Goal: Task Accomplishment & Management: Use online tool/utility

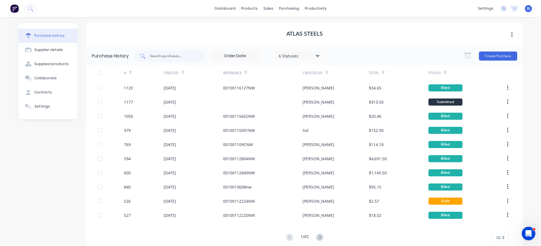
click at [179, 59] on input "text" at bounding box center [172, 56] width 47 height 6
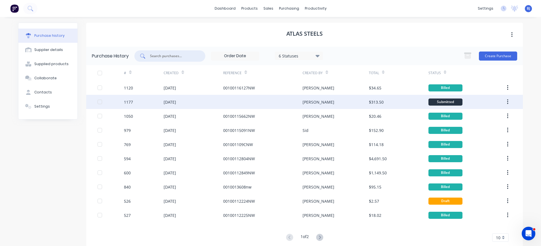
click at [173, 99] on div "[DATE]" at bounding box center [194, 102] width 60 height 14
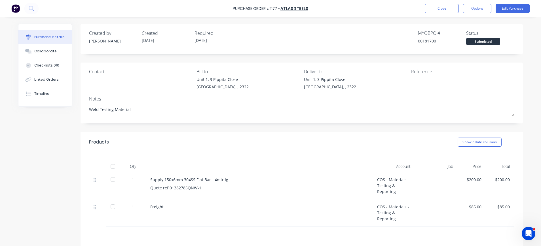
drag, startPoint x: 404, startPoint y: 81, endPoint x: 419, endPoint y: 72, distance: 17.8
click at [411, 80] on div at bounding box center [446, 84] width 71 height 14
click at [509, 8] on button "Edit Purchase" at bounding box center [512, 8] width 34 height 9
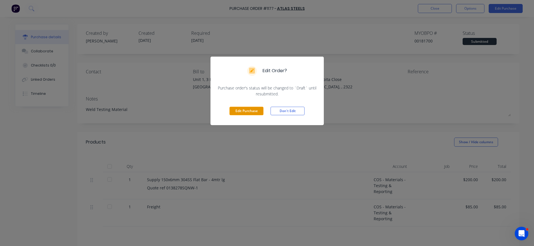
drag, startPoint x: 251, startPoint y: 109, endPoint x: 254, endPoint y: 109, distance: 3.7
click at [251, 109] on button "Edit Purchase" at bounding box center [247, 111] width 34 height 9
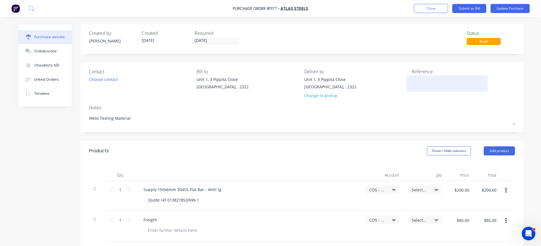
click at [411, 82] on div at bounding box center [446, 84] width 71 height 14
drag, startPoint x: 405, startPoint y: 77, endPoint x: 389, endPoint y: 88, distance: 19.6
click at [389, 88] on div "[STREET_ADDRESS] Change to pickup" at bounding box center [355, 89] width 103 height 25
drag, startPoint x: 405, startPoint y: 81, endPoint x: 390, endPoint y: 83, distance: 14.6
click at [390, 83] on div "[STREET_ADDRESS] Change to pickup" at bounding box center [355, 89] width 103 height 25
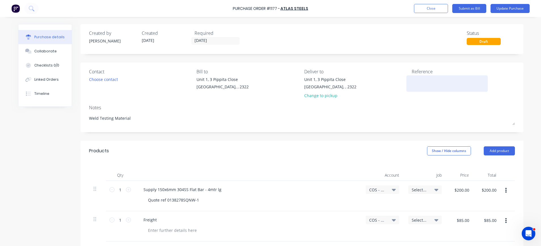
click at [428, 80] on textarea at bounding box center [446, 83] width 71 height 13
type textarea "x"
paste textarea "00100116484NW"
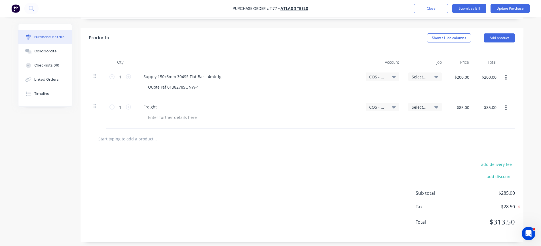
scroll to position [113, 0]
type textarea "00100116484NW"
type textarea "x"
type textarea "00100116484NW"
click at [392, 75] on icon at bounding box center [394, 76] width 4 height 6
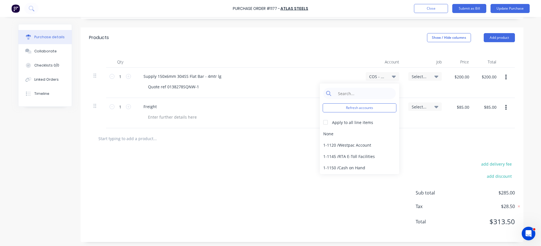
click at [372, 77] on span "COS - Materials - Testing & Reporting" at bounding box center [377, 77] width 17 height 6
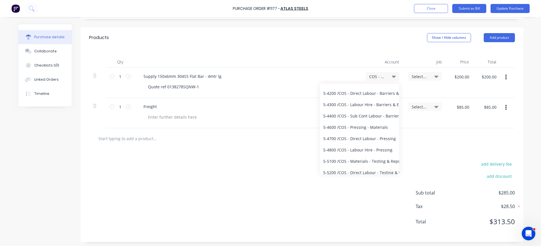
scroll to position [1326, 0]
click at [378, 74] on span "COS - Materials - Testing & Reporting" at bounding box center [377, 77] width 17 height 6
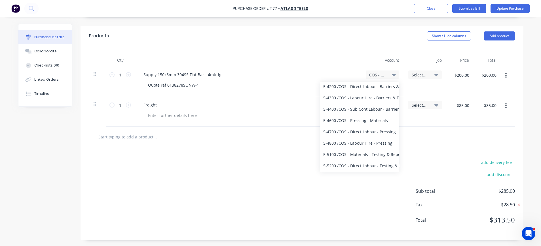
scroll to position [1213, 0]
click at [355, 86] on div "5-3100 / COS - Materials - Manufacturing Other" at bounding box center [359, 86] width 79 height 11
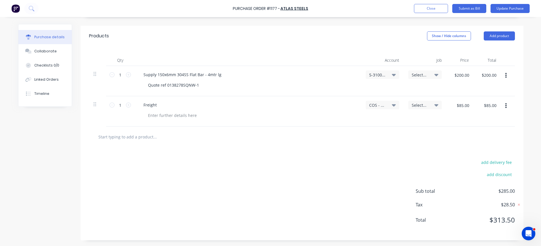
click at [392, 105] on icon at bounding box center [394, 105] width 4 height 2
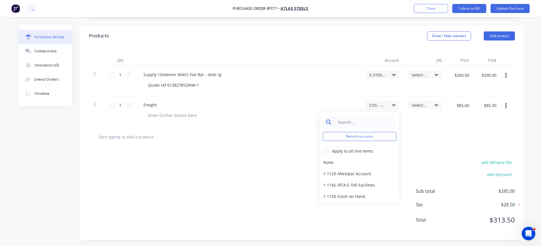
type textarea "x"
click at [368, 119] on input at bounding box center [364, 121] width 58 height 11
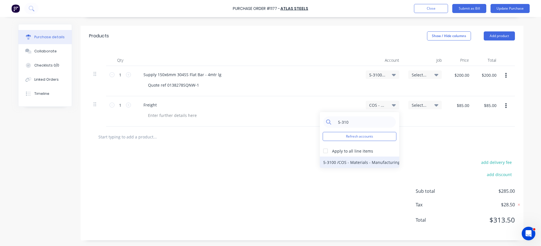
type input "5-310"
click at [374, 164] on div "5-3100 / COS - Materials - Manufacturing Other" at bounding box center [359, 162] width 79 height 11
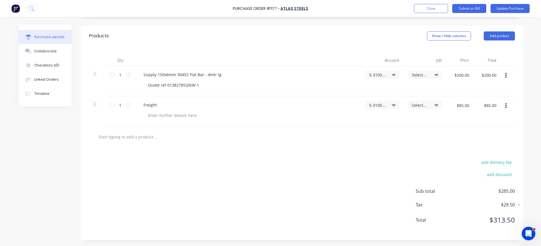
click at [392, 75] on icon at bounding box center [394, 75] width 4 height 2
type textarea "x"
click at [373, 92] on input at bounding box center [364, 91] width 58 height 11
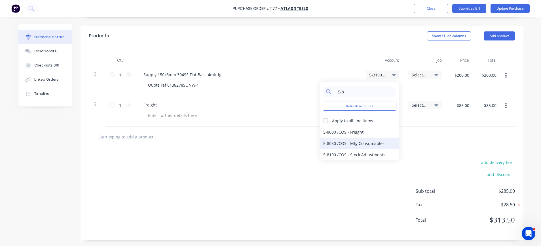
type input "5-8"
click at [375, 143] on div "5-8050 / COS - Mfg Consumables" at bounding box center [359, 143] width 79 height 11
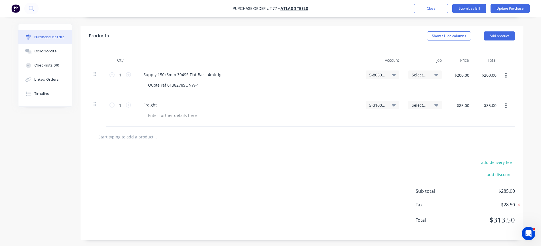
click at [392, 103] on icon at bounding box center [394, 105] width 4 height 6
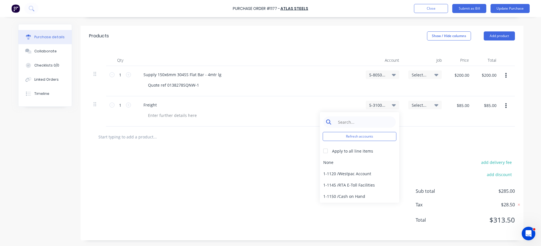
type textarea "x"
click at [377, 117] on input at bounding box center [364, 121] width 58 height 11
type input "5-8"
click at [370, 173] on div "5-8050 / COS - Mfg Consumables" at bounding box center [359, 173] width 79 height 11
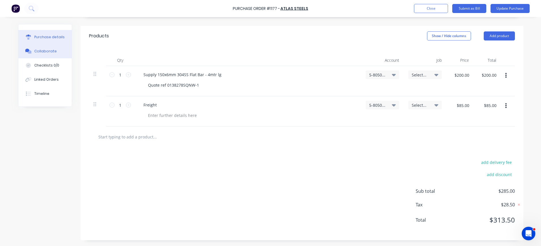
click at [42, 50] on div "Collaborate" at bounding box center [45, 51] width 22 height 5
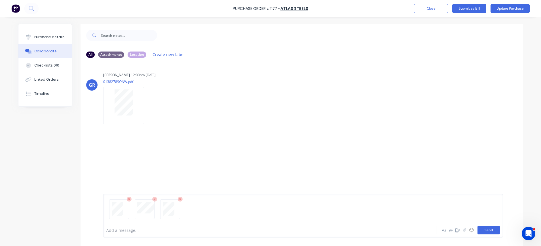
click at [490, 230] on button "Send" at bounding box center [488, 230] width 22 height 9
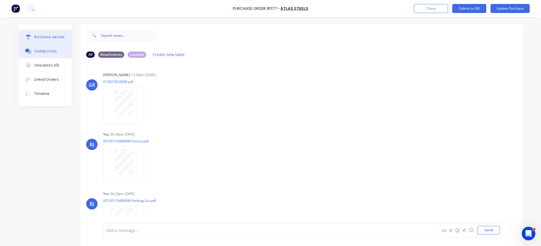
click at [57, 37] on div "Purchase details" at bounding box center [49, 37] width 30 height 5
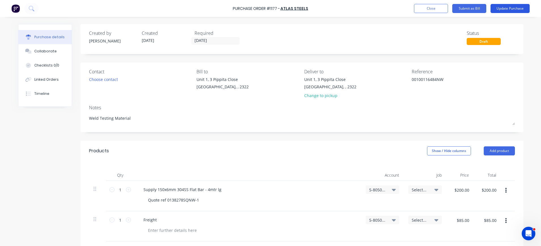
click at [507, 10] on button "Update Purchase" at bounding box center [509, 8] width 39 height 9
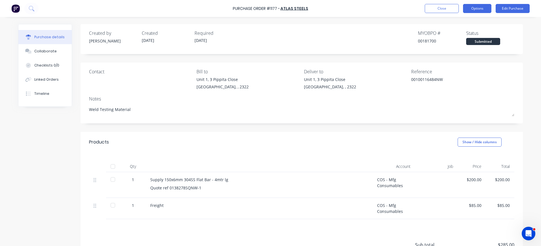
click at [479, 8] on button "Options" at bounding box center [477, 8] width 28 height 9
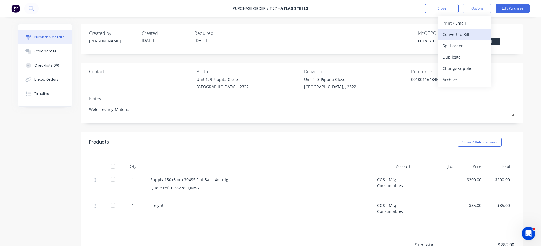
click at [463, 35] on div "Convert to Bill" at bounding box center [464, 34] width 44 height 8
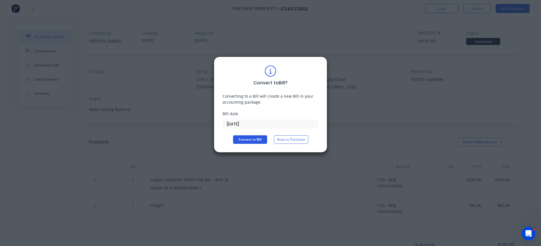
click at [252, 137] on button "Convert to Bill" at bounding box center [250, 139] width 34 height 9
type textarea "x"
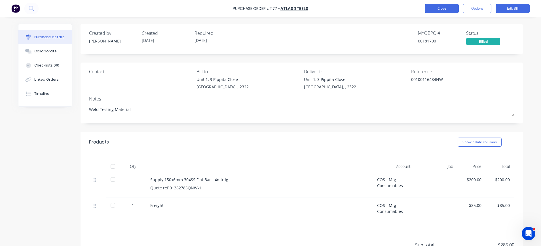
click at [445, 7] on button "Close" at bounding box center [442, 8] width 34 height 9
